Goal: Task Accomplishment & Management: Complete application form

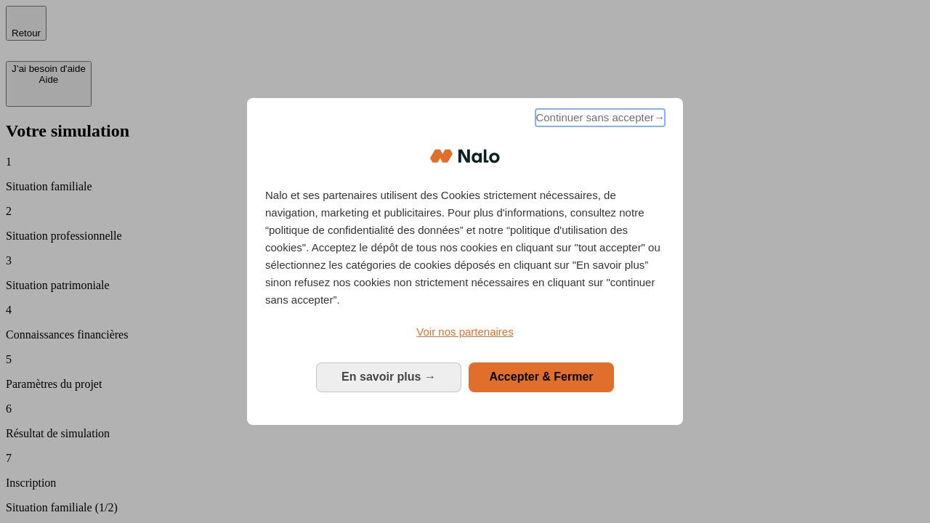
click at [599, 120] on span "Continuer sans accepter →" at bounding box center [600, 117] width 129 height 17
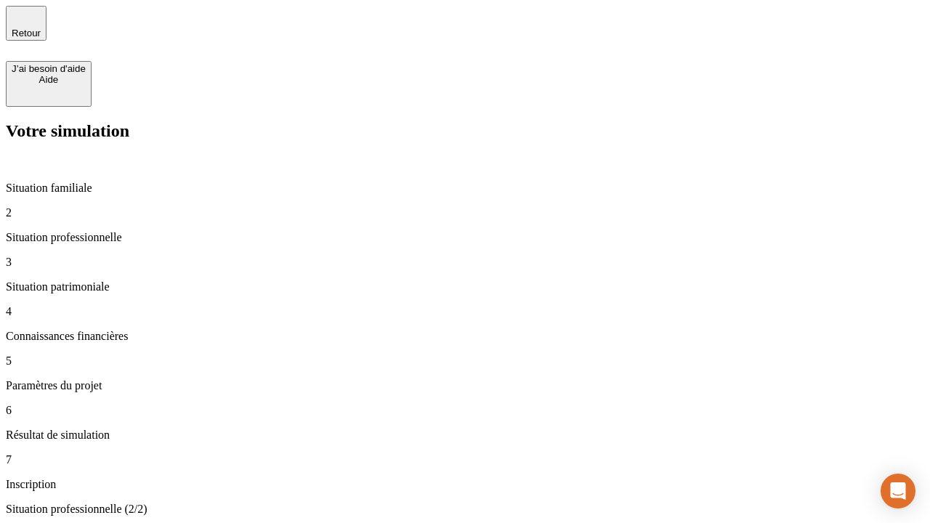
type input "30 000"
type input "1 000"
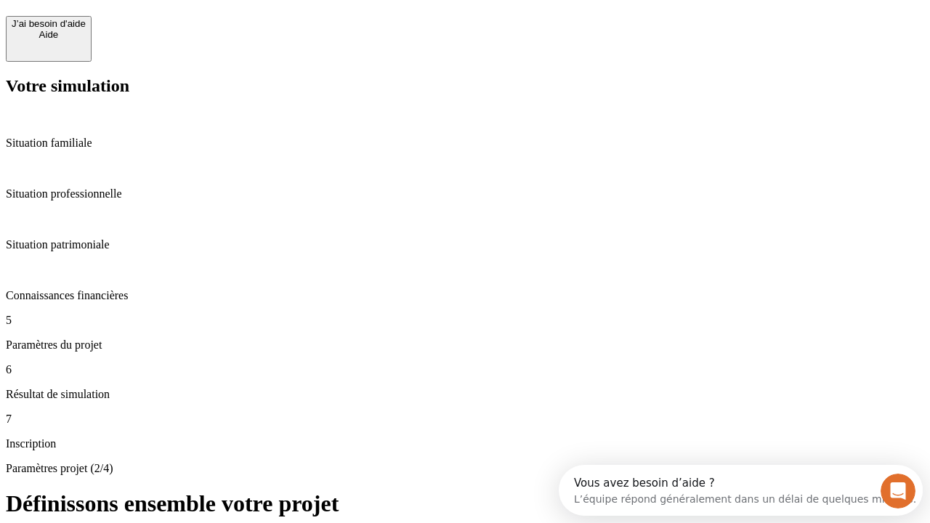
scroll to position [28, 0]
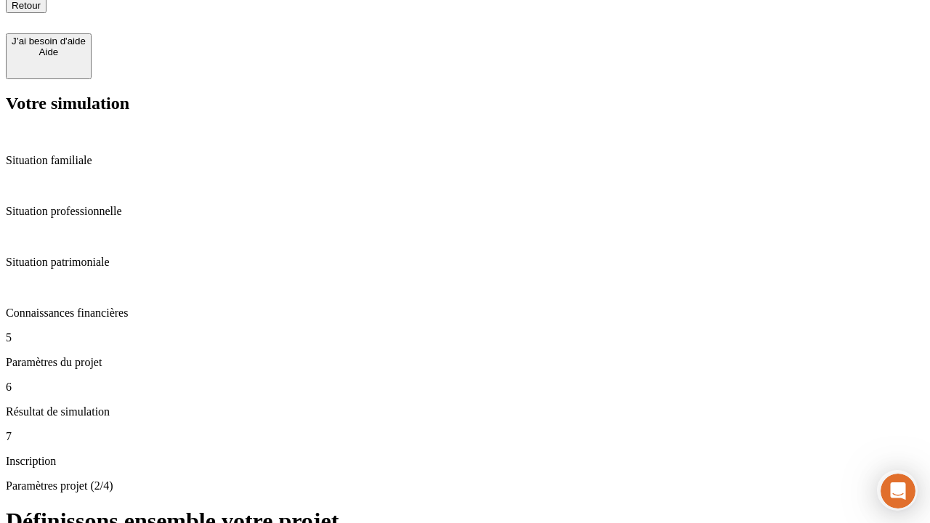
type input "65"
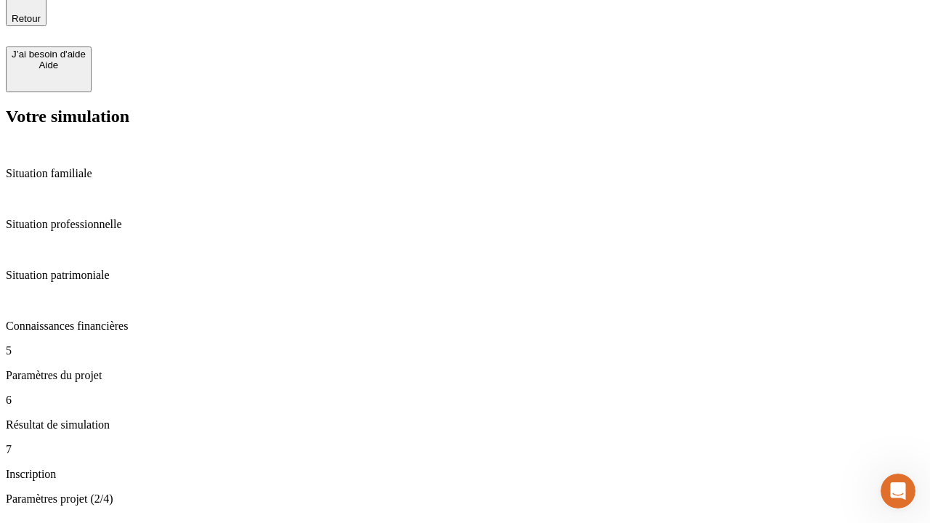
type input "5 000"
type input "640"
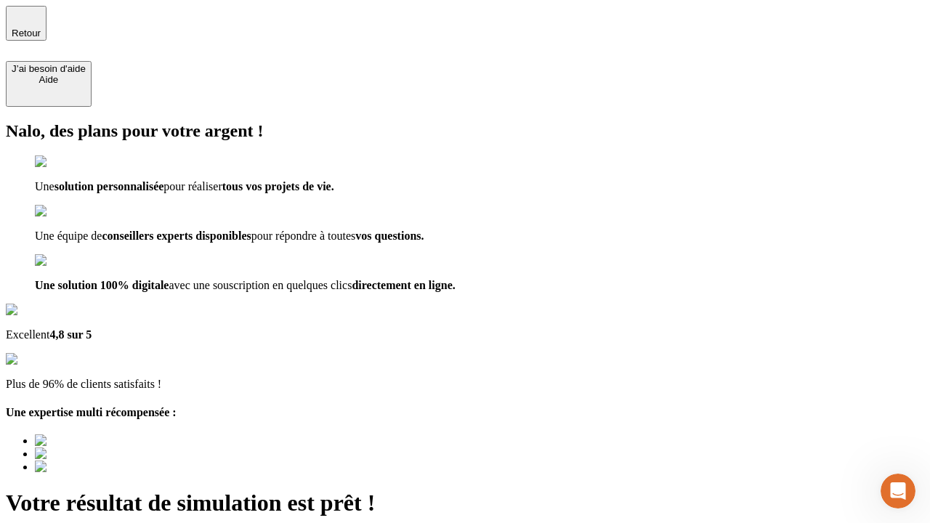
type input "[EMAIL_ADDRESS][DOMAIN_NAME]"
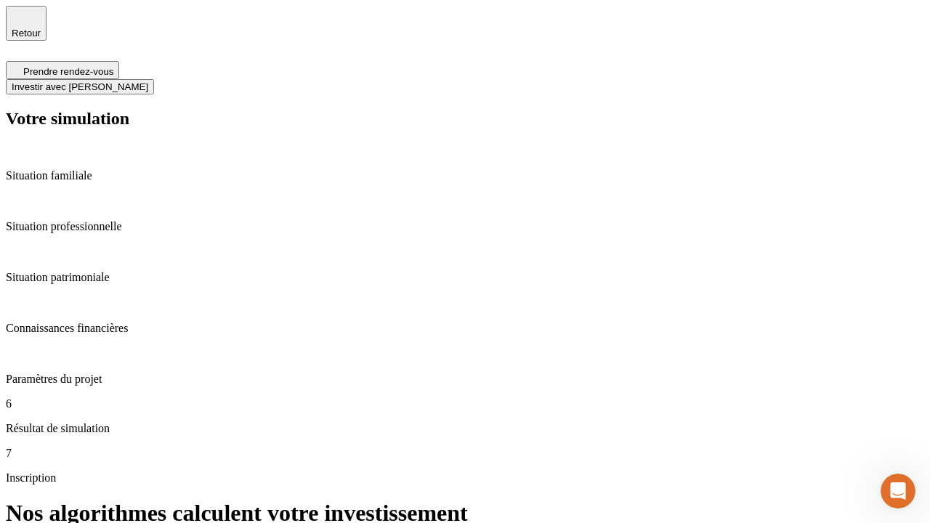
scroll to position [6, 0]
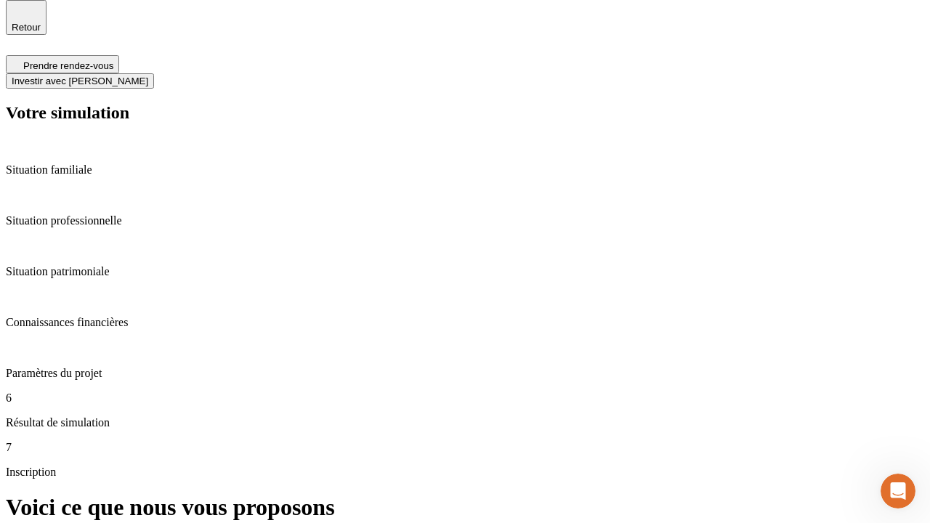
click at [148, 76] on span "Investir avec [PERSON_NAME]" at bounding box center [80, 81] width 137 height 11
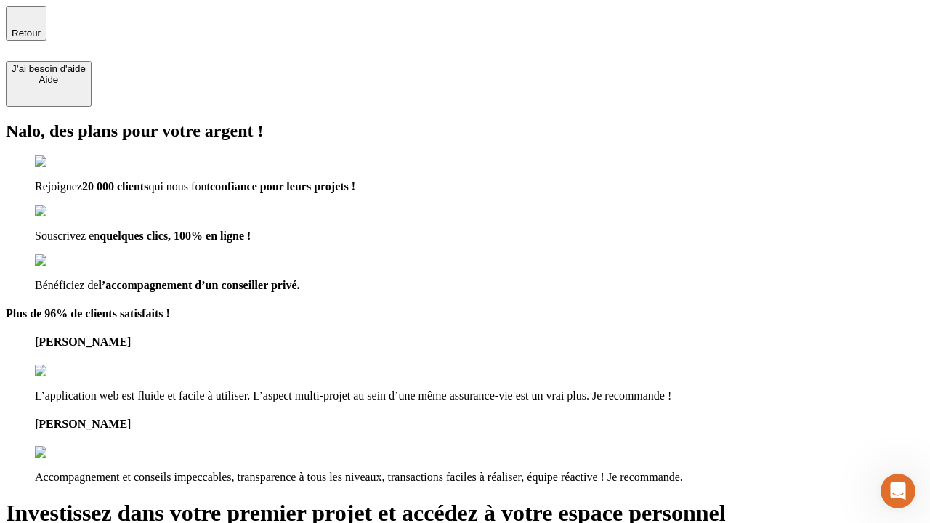
type input "[PERSON_NAME][EMAIL_ADDRESS][DOMAIN_NAME]"
